Goal: Find specific page/section: Find specific page/section

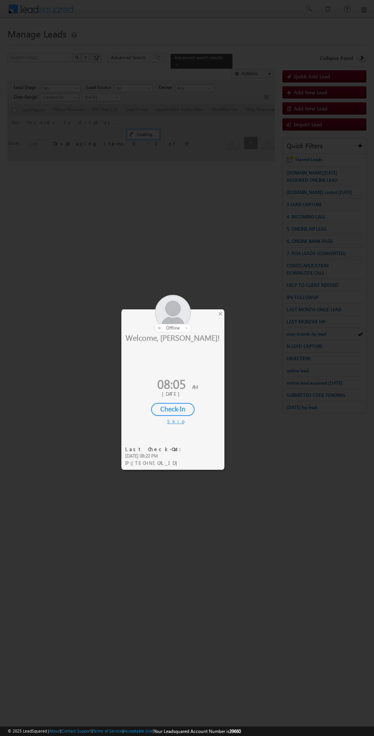
click at [170, 409] on div "Check-In" at bounding box center [173, 409] width 44 height 13
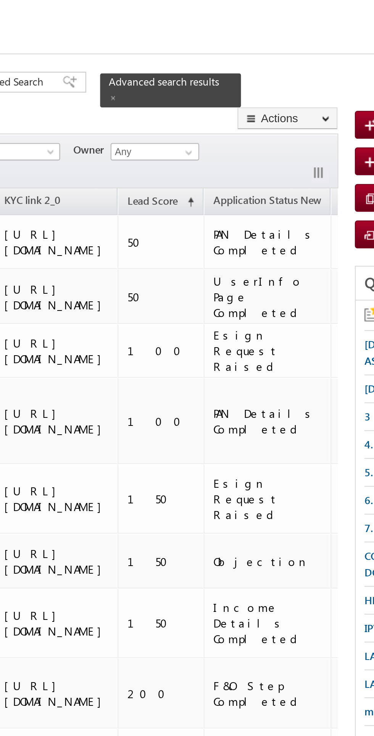
scroll to position [0, 45]
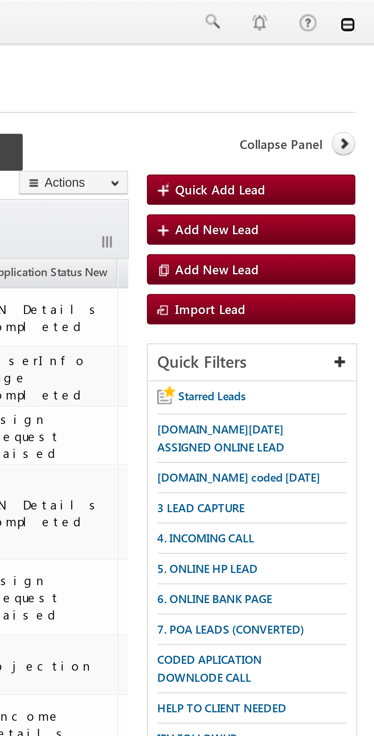
click at [366, 10] on link at bounding box center [364, 10] width 6 height 6
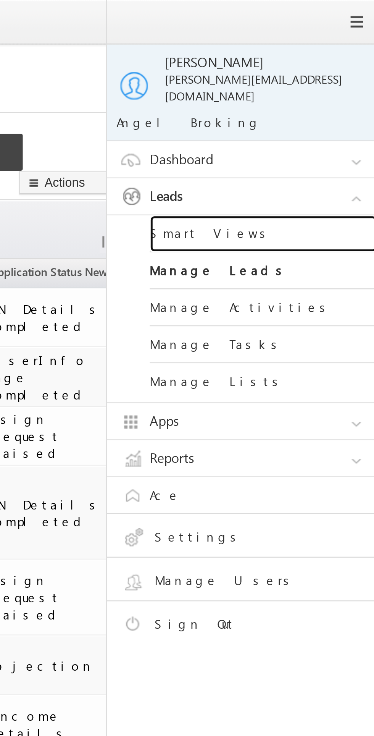
click at [305, 89] on link "Smart Views" at bounding box center [330, 94] width 92 height 15
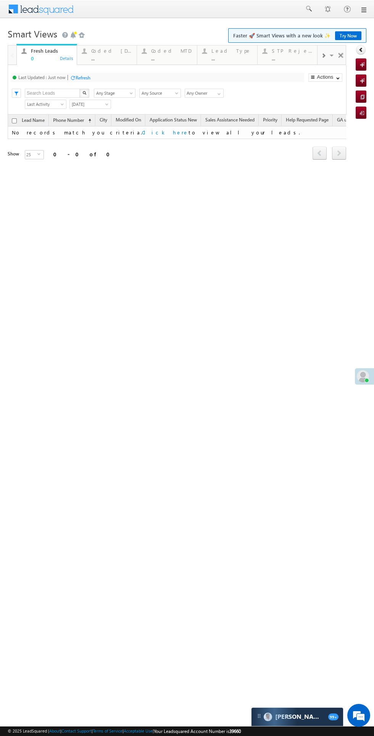
click at [104, 56] on div "..." at bounding box center [111, 58] width 41 height 6
